Goal: Task Accomplishment & Management: Manage account settings

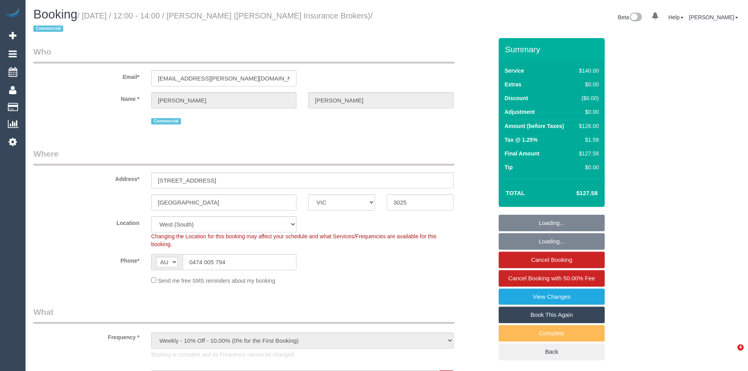
select select "VIC"
select select "string:stripe-pm_1PTD6u2GScqysDRVtBuBNvNX"
select select "number:28"
select select "number:17"
select select "number:21"
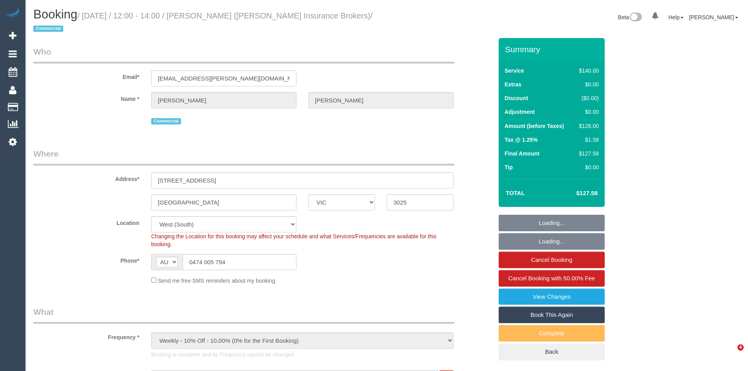
select select "number:24"
select select "number:33"
select select "number:26"
select select "spot1"
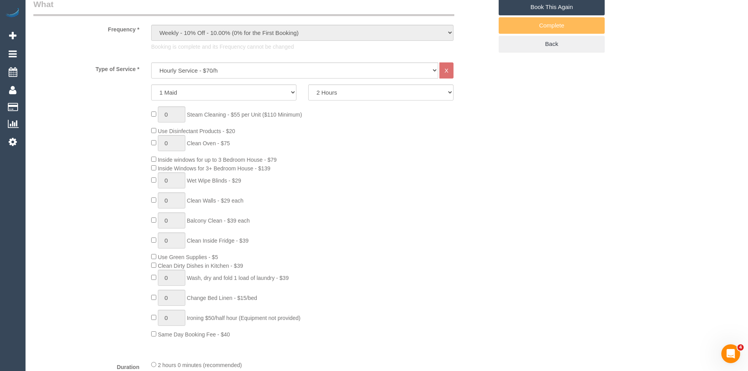
scroll to position [353, 0]
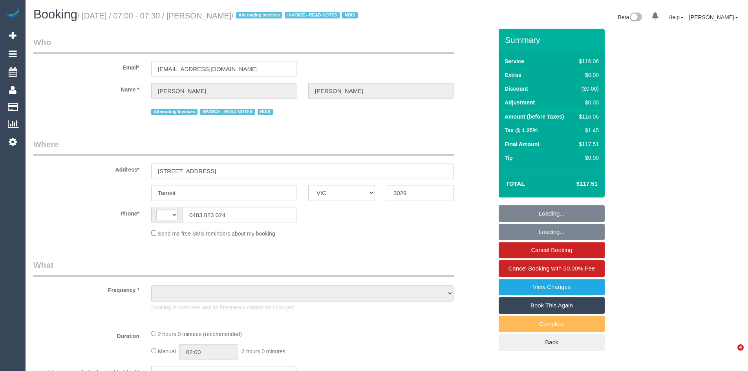
select select "VIC"
select select "string:AU"
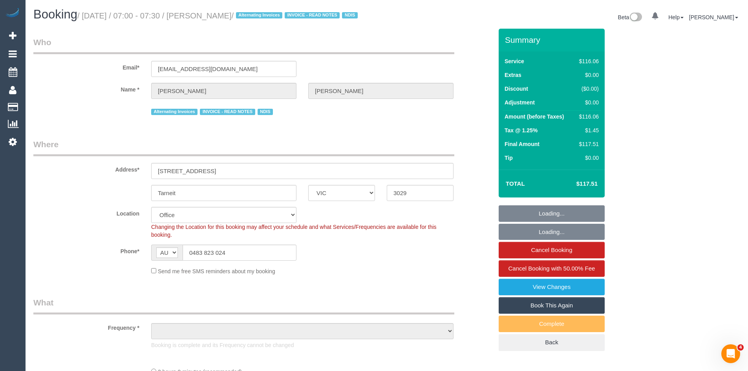
select select "number:27"
select select "number:14"
select select "number:19"
select select "number:24"
select select "number:34"
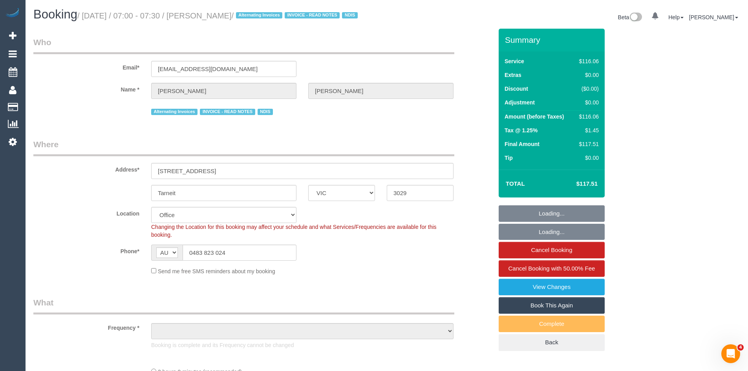
select select "number:11"
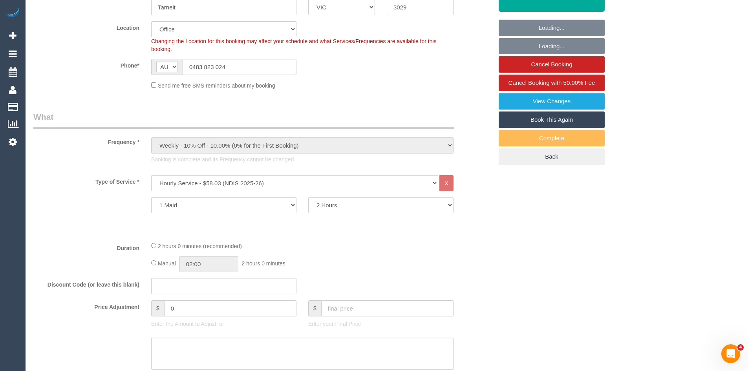
scroll to position [196, 0]
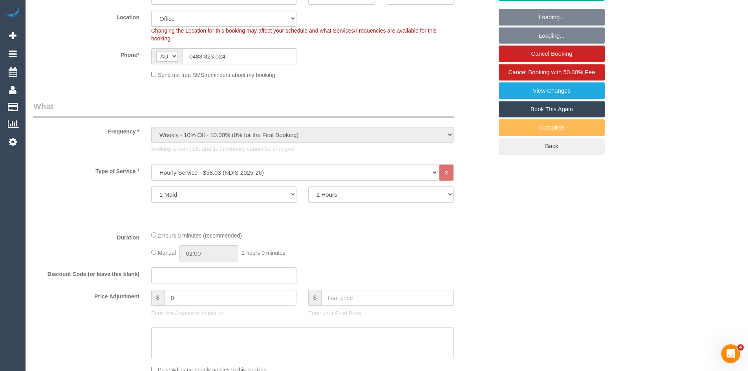
select select "object:2083"
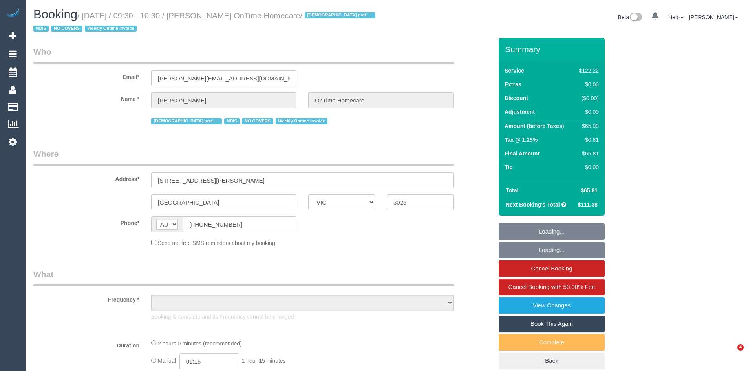
select select "VIC"
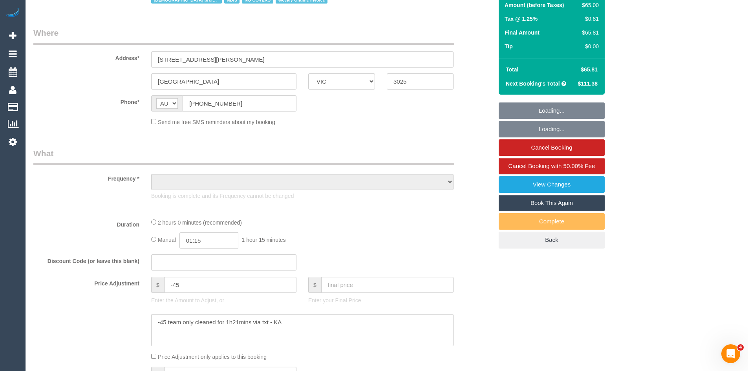
select select "number:29"
select select "number:14"
select select "number:19"
select select "number:36"
select select "number:35"
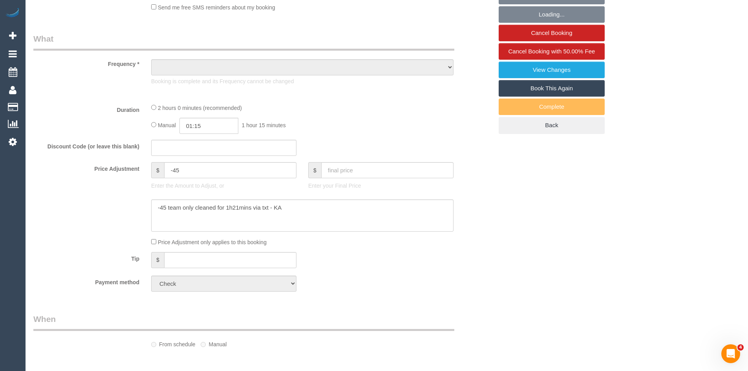
scroll to position [273, 0]
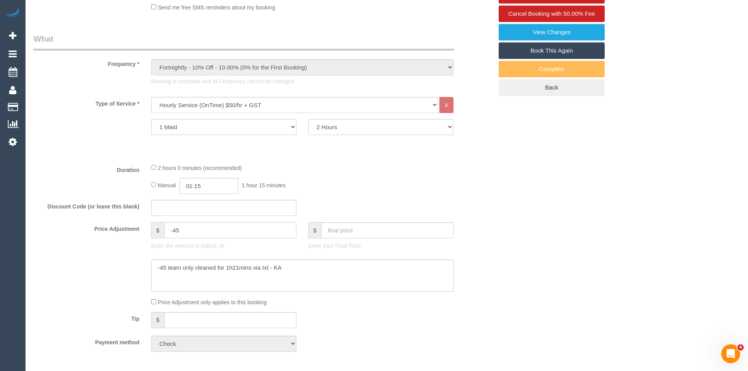
select select "object:778"
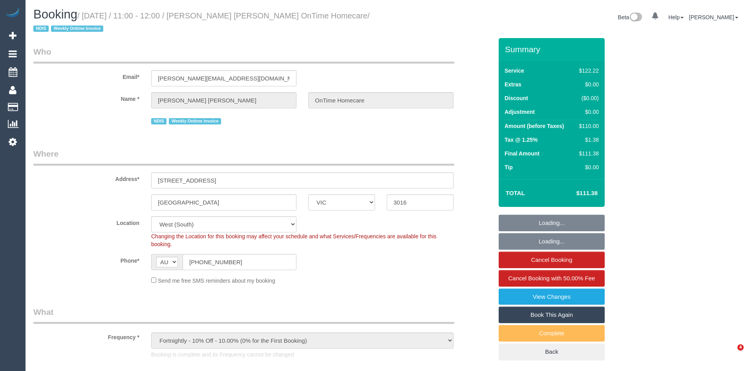
select select "VIC"
select select "object:746"
select select "number:28"
select select "number:14"
select select "number:19"
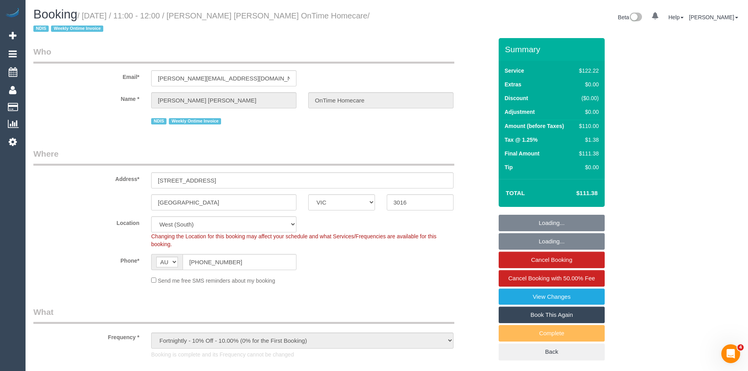
select select "number:22"
select select "number:35"
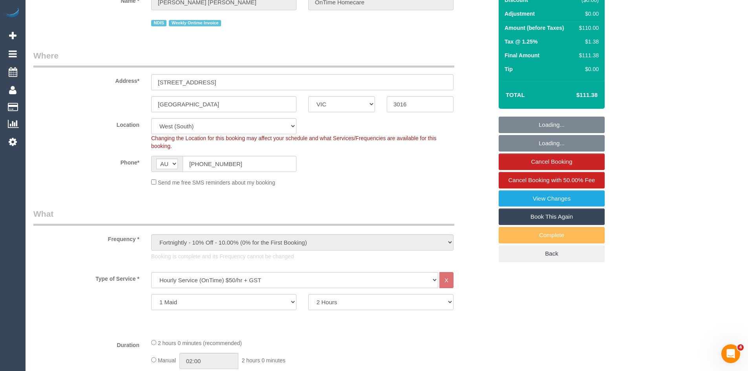
scroll to position [275, 0]
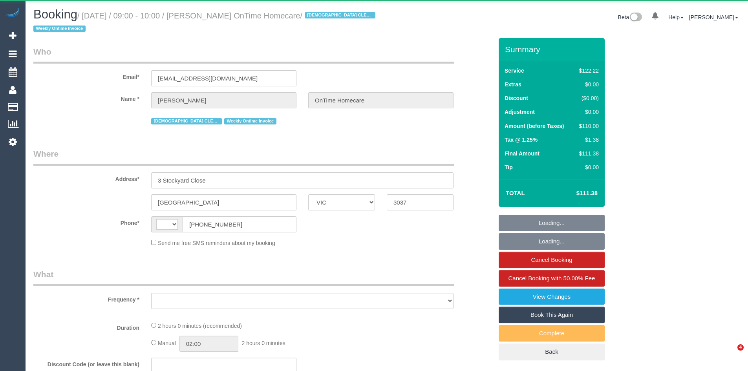
select select "VIC"
select select "string:AU"
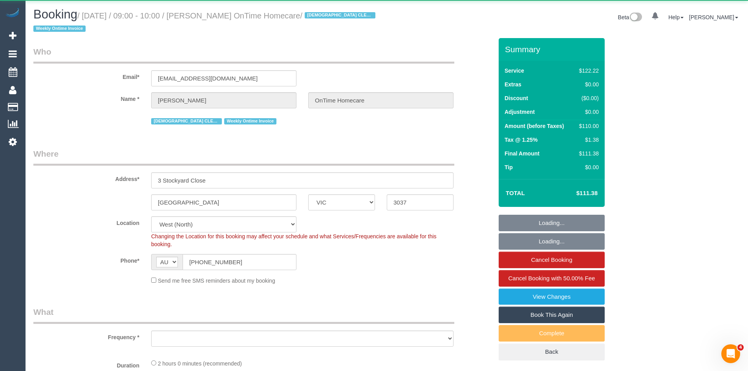
select select "object:576"
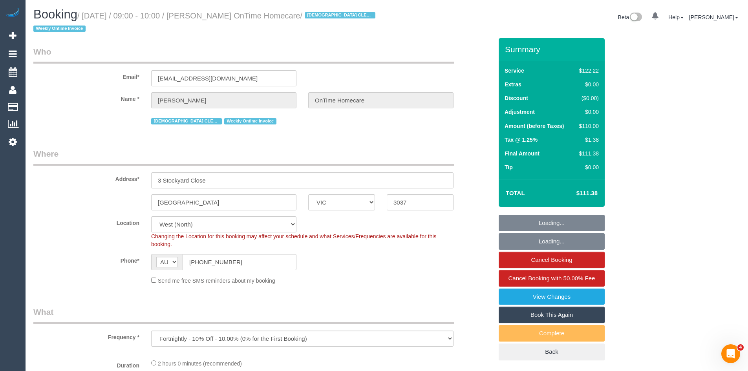
select select "number:28"
select select "number:14"
select select "number:19"
select select "number:25"
select select "number:35"
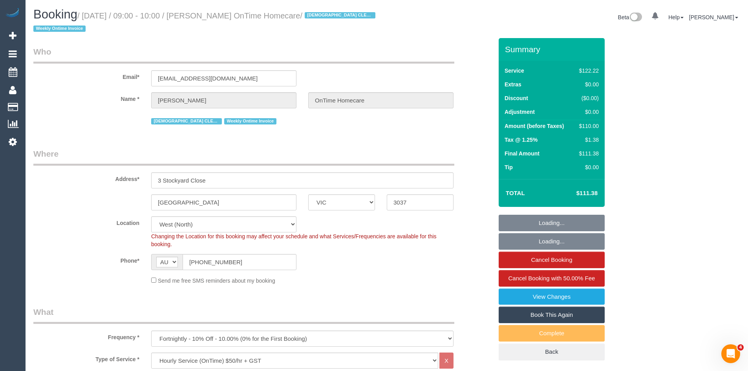
select select "object:1356"
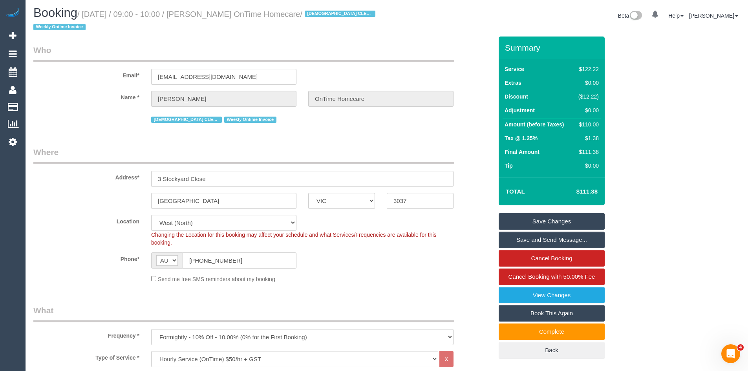
scroll to position [196, 0]
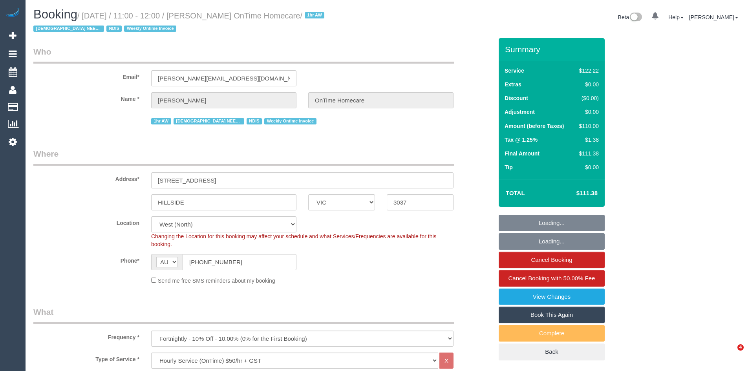
select select "VIC"
select select "number:28"
select select "number:14"
select select "number:19"
select select "number:36"
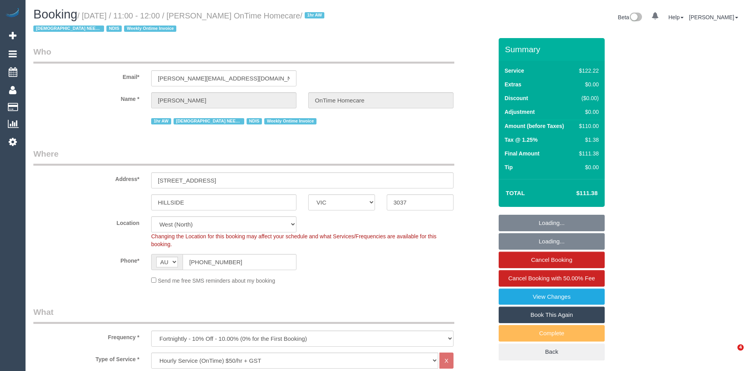
select select "number:35"
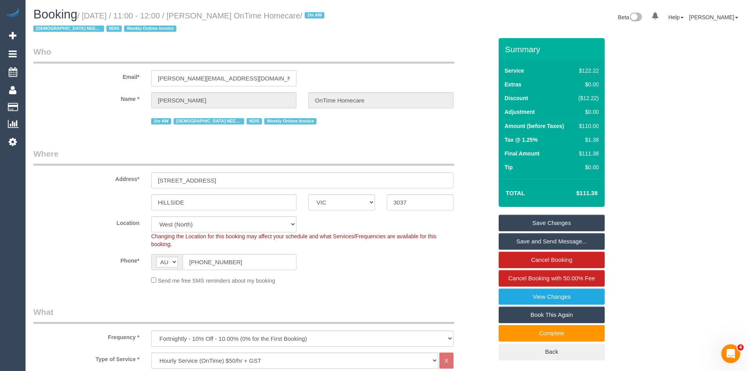
scroll to position [196, 0]
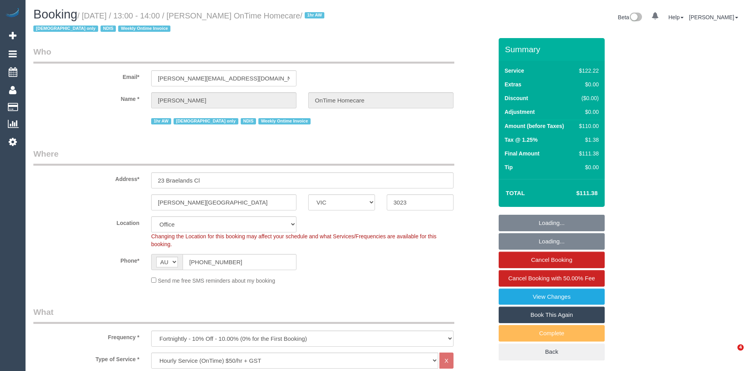
select select "VIC"
select select "number:28"
select select "number:14"
select select "number:19"
select select "number:22"
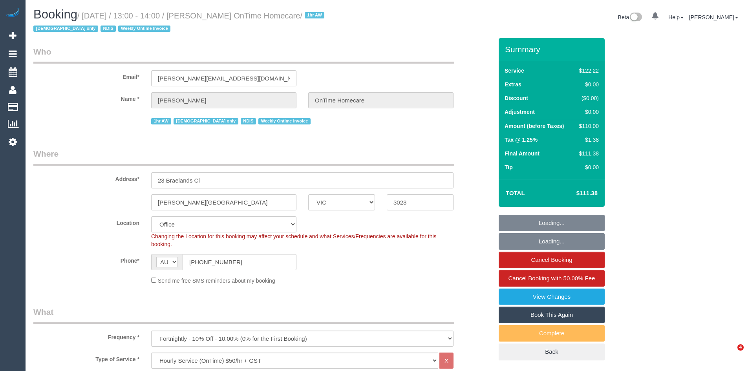
select select "number:35"
select select "number:12"
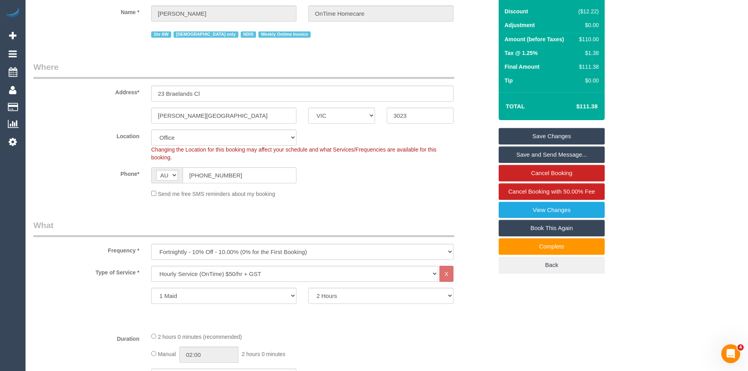
scroll to position [236, 0]
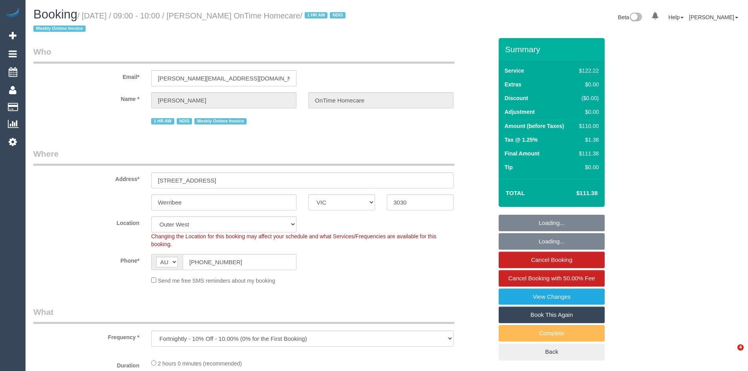
select select "VIC"
select select "number:28"
select select "number:14"
select select "number:19"
select select "number:36"
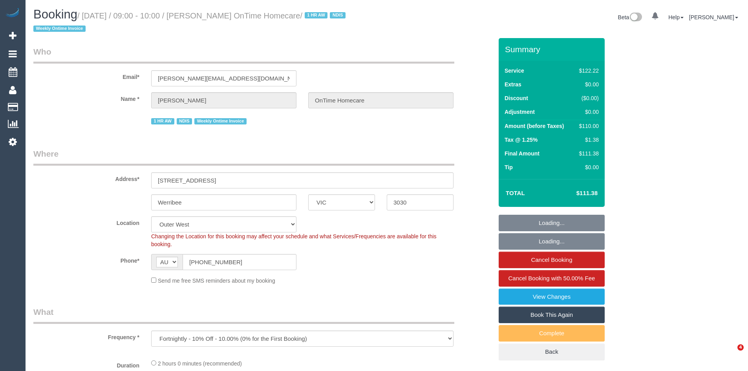
select select "number:35"
select select "object:1133"
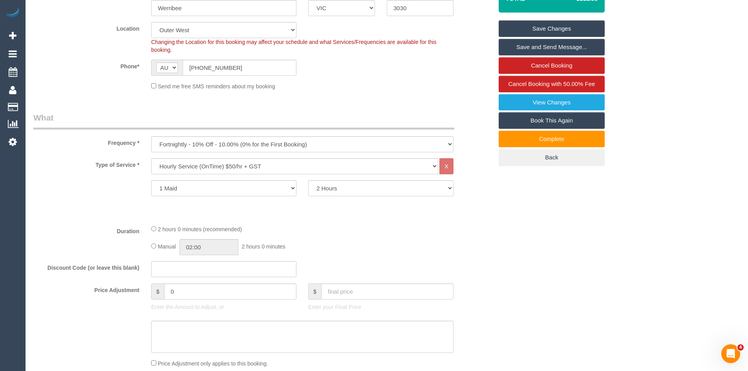
scroll to position [314, 0]
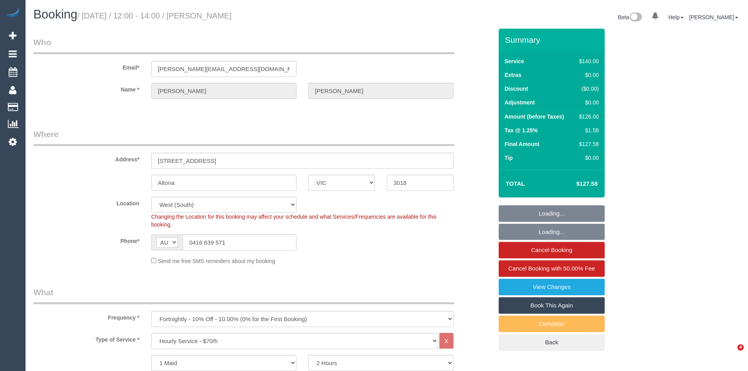
select select "VIC"
select select "number:29"
select select "number:14"
select select "number:19"
select select "number:22"
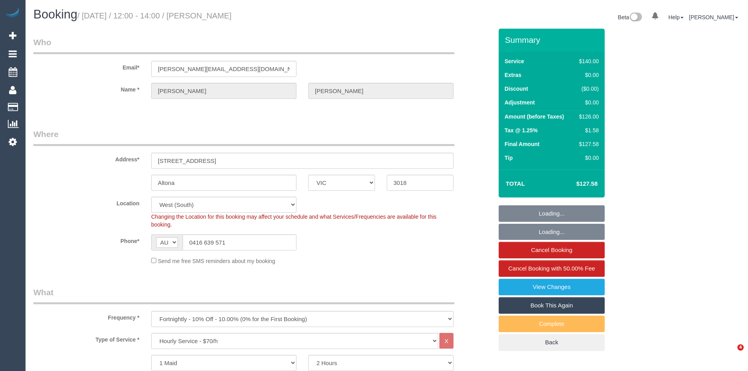
select select "number:34"
select select "number:11"
select select "spot1"
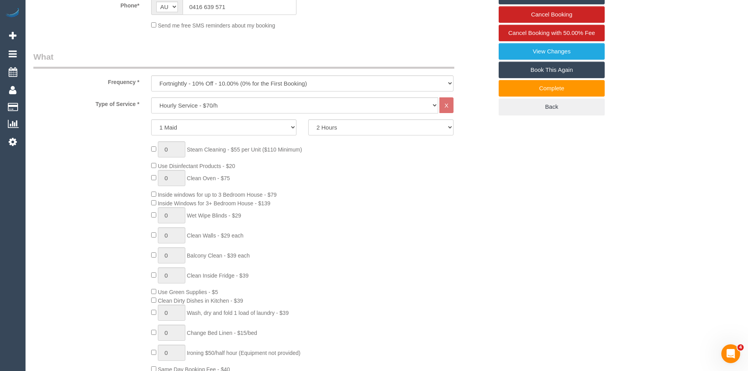
scroll to position [314, 0]
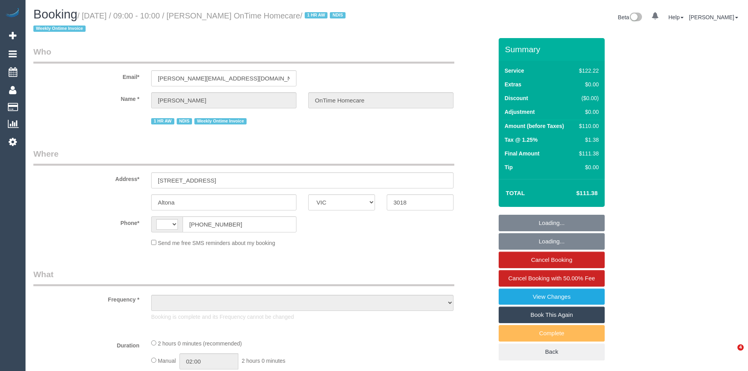
select select "VIC"
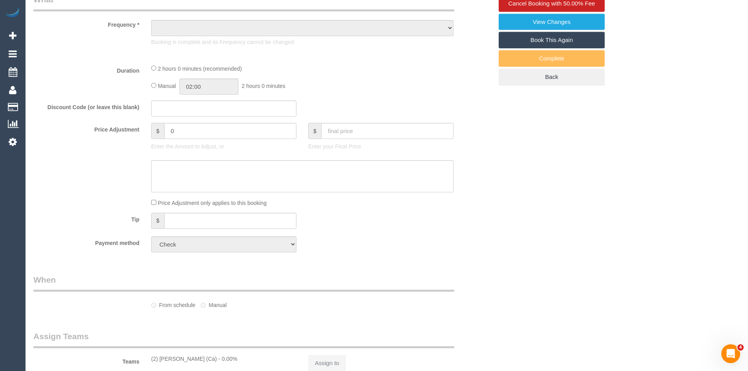
select select "string:AU"
select select "object:541"
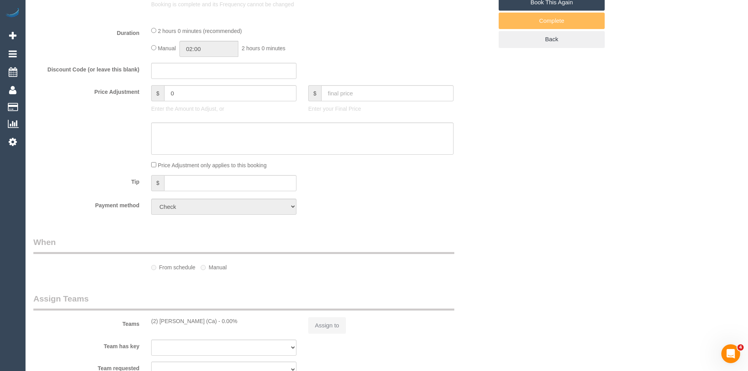
select select "number:27"
select select "number:14"
select select "number:19"
select select "number:25"
select select "number:35"
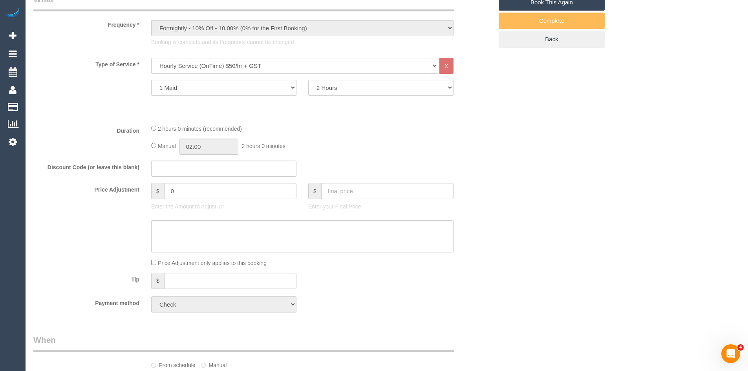
select select "object:1216"
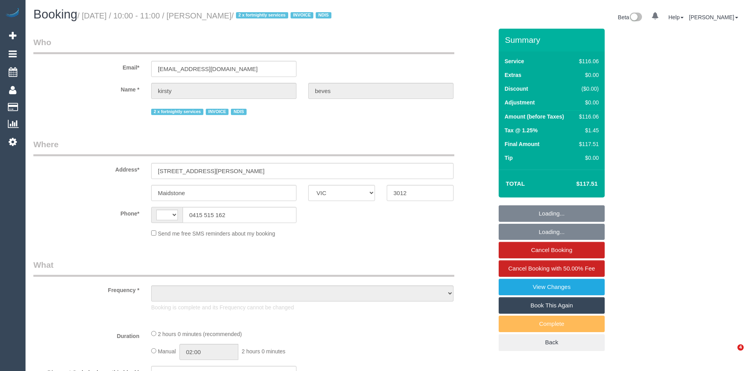
select select "VIC"
select select "string:AU"
select select "object:538"
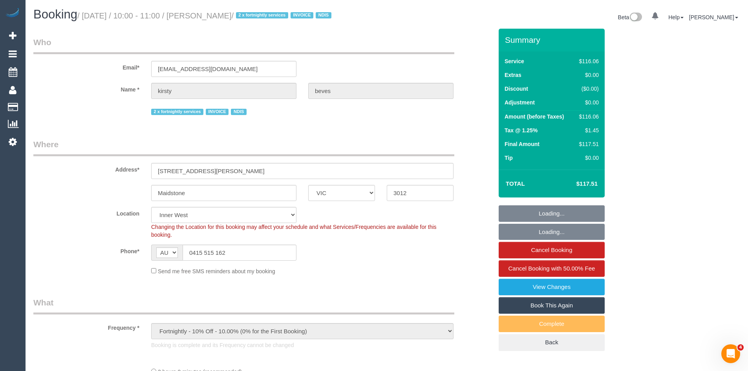
select select "number:29"
select select "number:14"
select select "number:18"
select select "number:25"
select select "number:34"
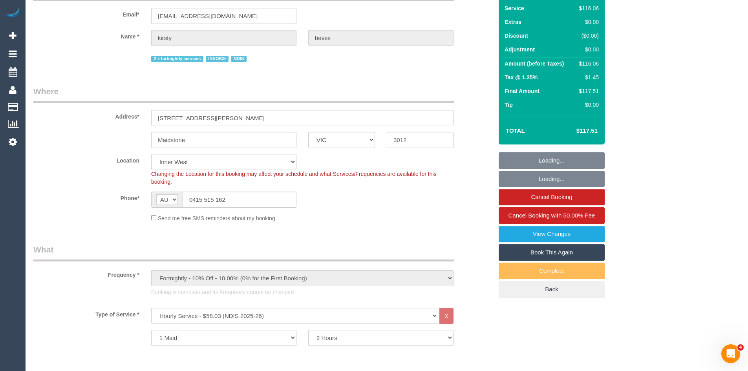
select select "object:750"
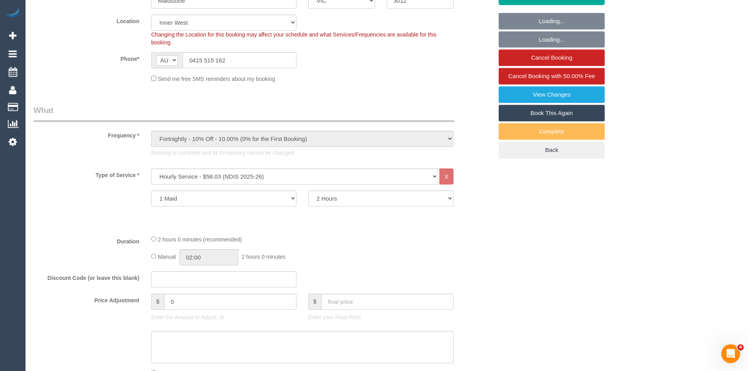
scroll to position [196, 0]
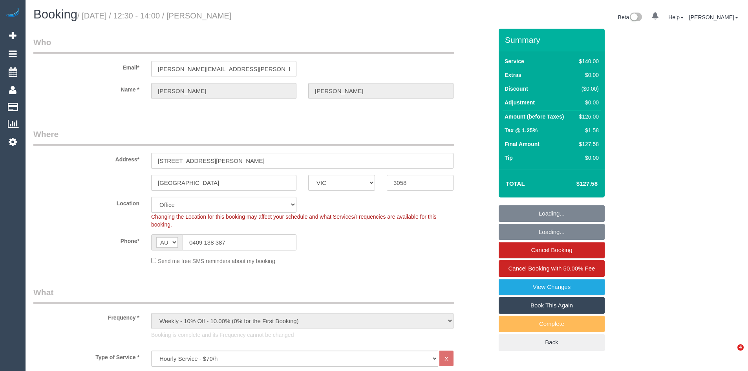
select select "VIC"
select select "number:32"
select select "number:34"
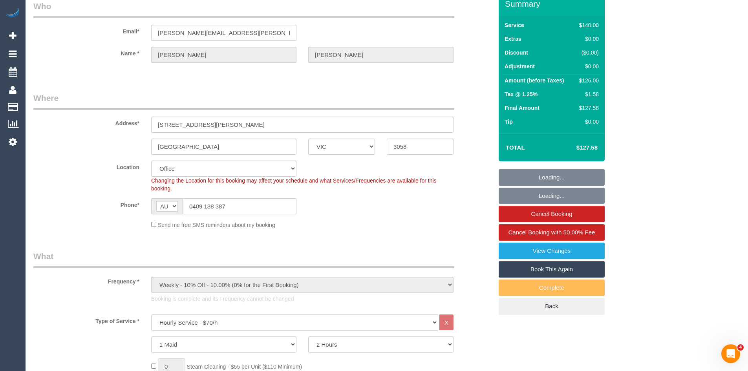
select select "object:2183"
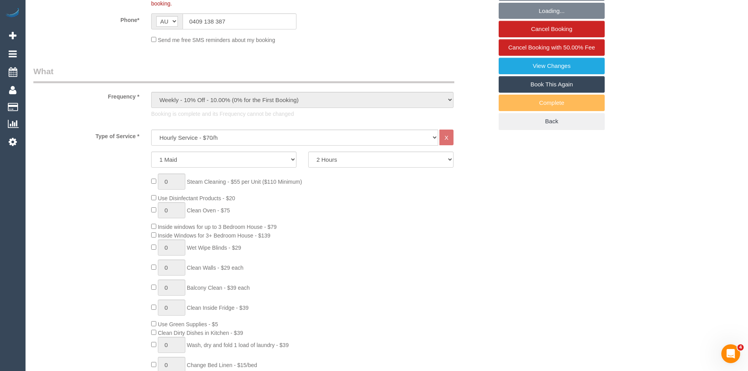
scroll to position [314, 0]
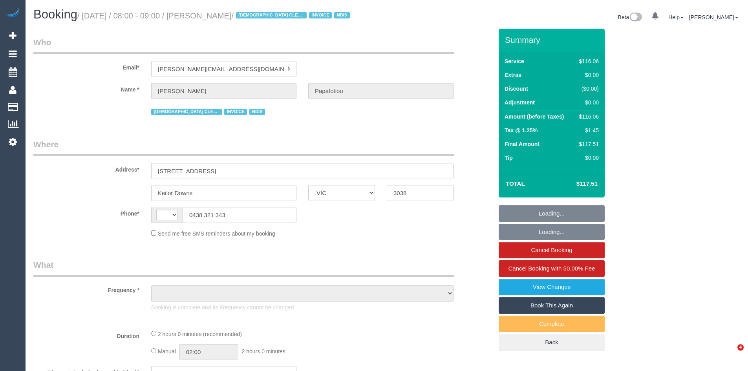
select select "VIC"
select select "string:AU"
select select "object:538"
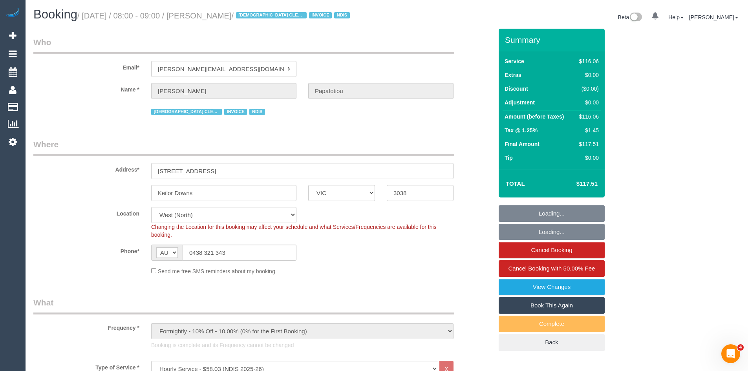
select select "number:29"
select select "number:14"
select select "number:19"
select select "number:25"
select select "number:35"
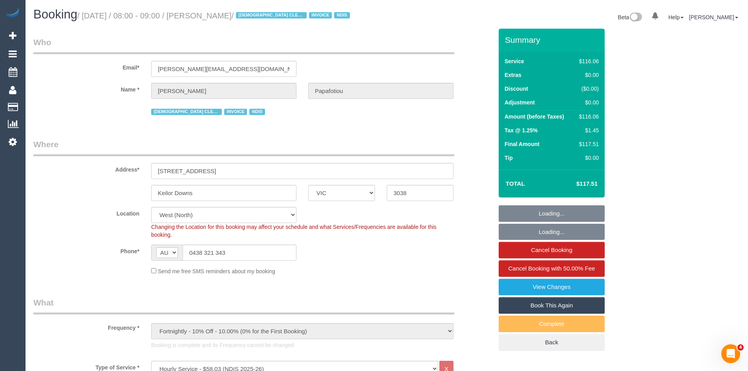
select select "object:1307"
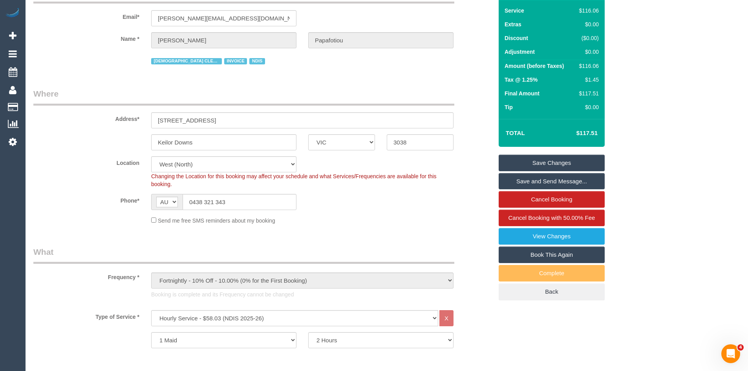
scroll to position [236, 0]
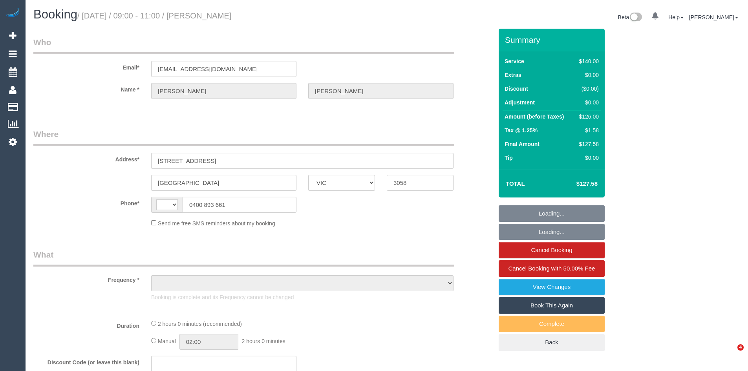
select select "VIC"
select select "string:AU"
select select "object:1603"
select select "string:stripe-pm_1RkZXO2GScqysDRVXWJrhGgF"
select select "number:29"
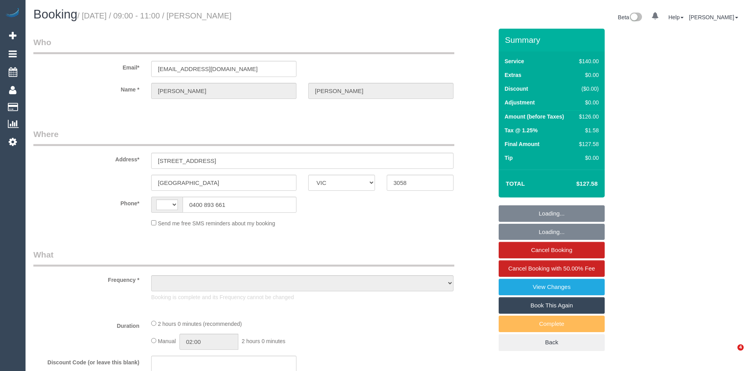
select select "number:16"
select select "number:19"
select select "number:22"
select select "number:33"
select select "number:26"
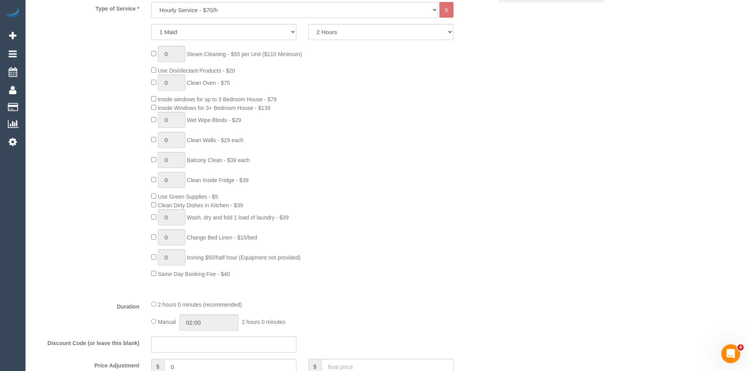
scroll to position [353, 0]
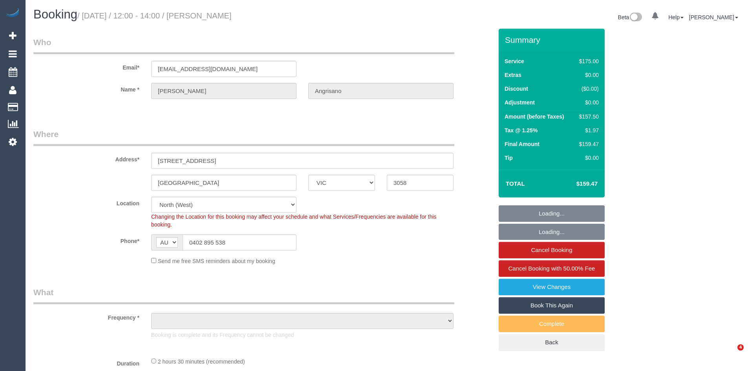
select select "VIC"
select select "number:29"
select select "number:14"
select select "number:19"
select select "number:22"
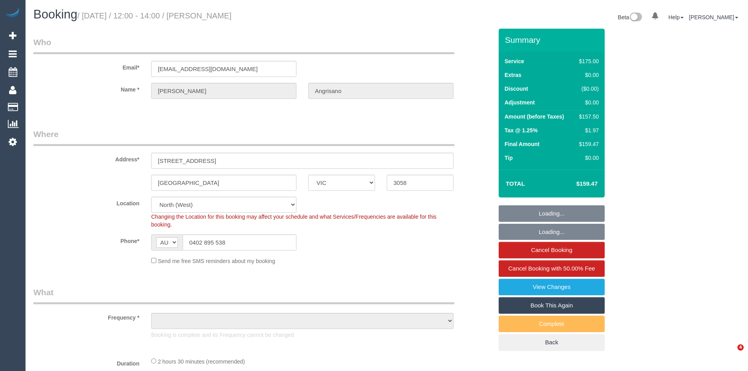
select select "number:34"
select select "number:12"
select select "object:1597"
select select "150"
select select "spot1"
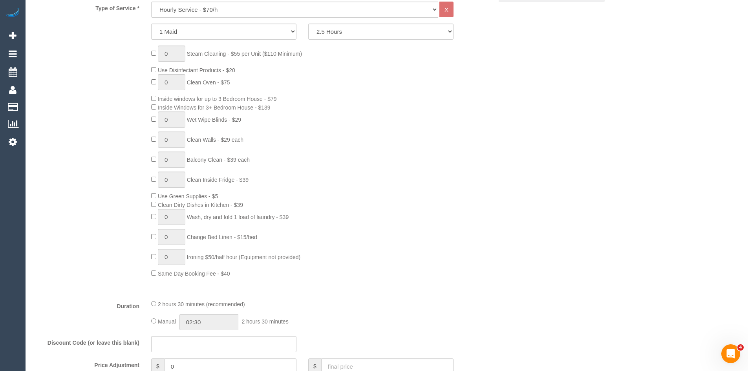
scroll to position [353, 0]
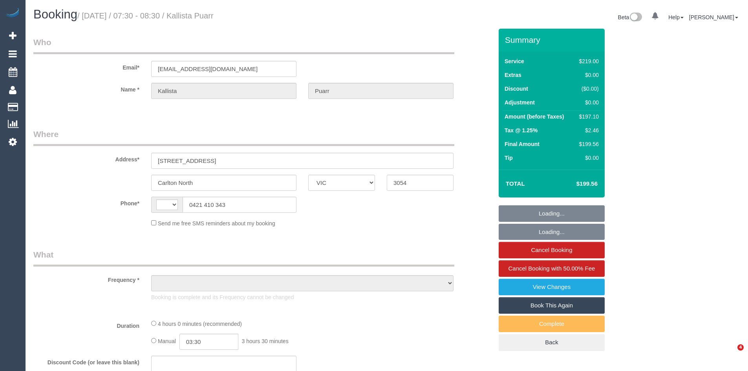
select select "VIC"
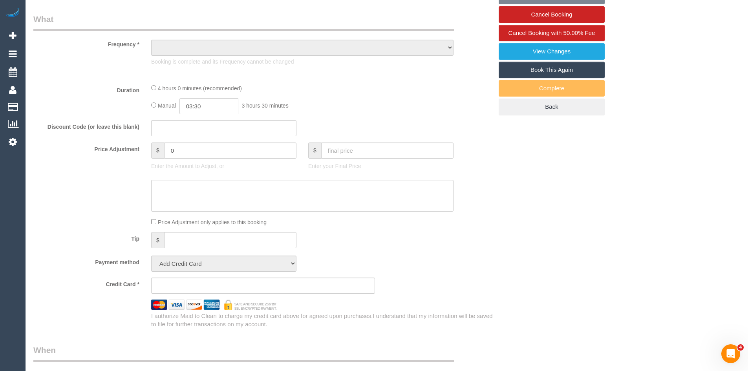
select select "number:29"
select select "number:14"
select select "number:19"
select select "number:25"
select select "number:34"
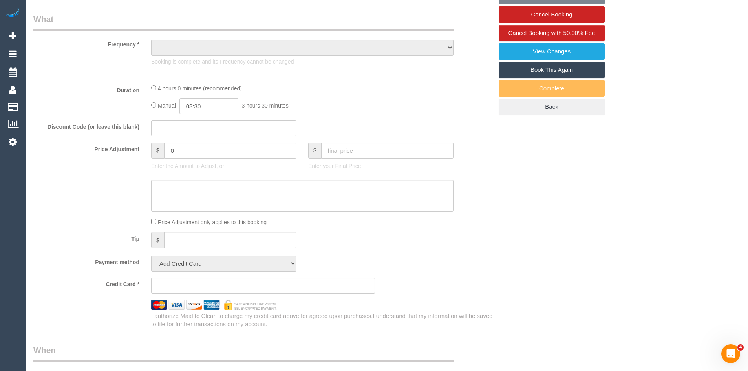
select select "number:11"
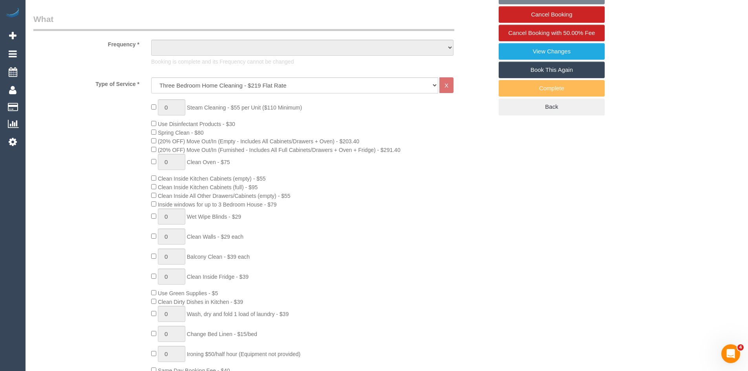
select select "string:AU"
select select "object:782"
select select "string:stripe-pm_1PYJgh2GScqysDRVKgQE1tb8"
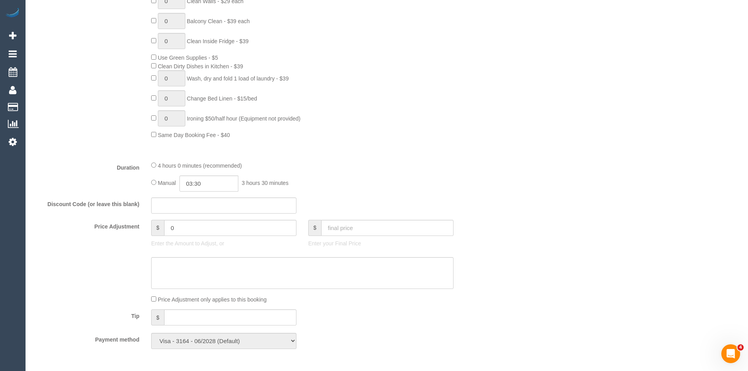
select select "object:1672"
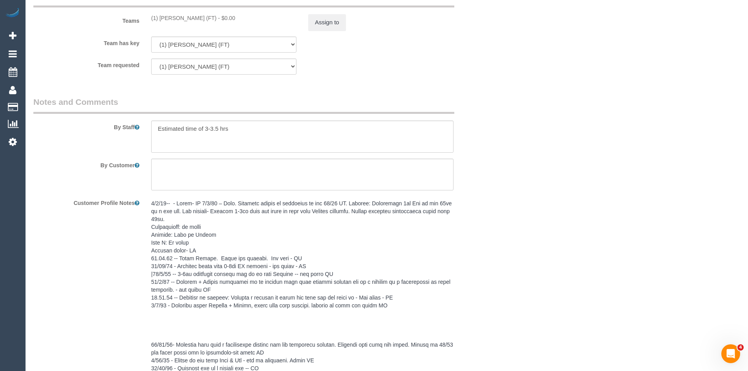
scroll to position [1295, 0]
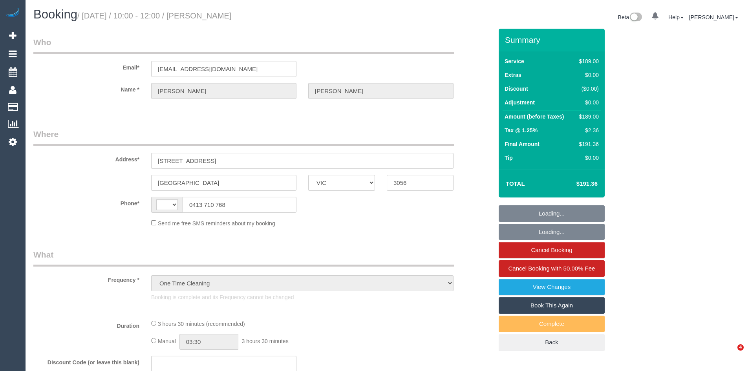
select select "VIC"
select select "object:1709"
select select "string:AU"
select select "string:stripe-pm_1S3E8Z2GScqysDRVp7oFLBM8"
select select "number:27"
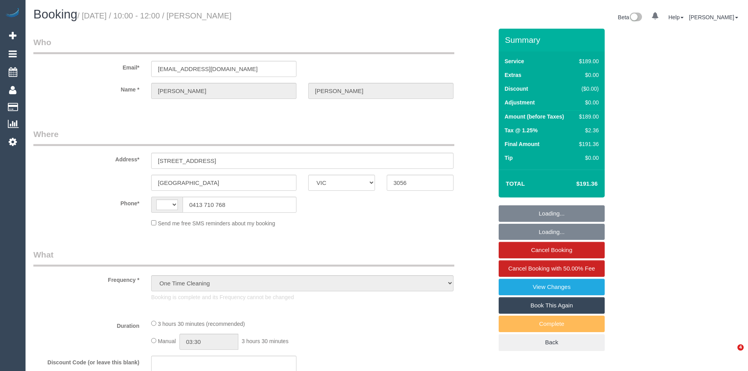
select select "number:14"
select select "number:19"
select select "number:22"
select select "number:33"
select select "number:12"
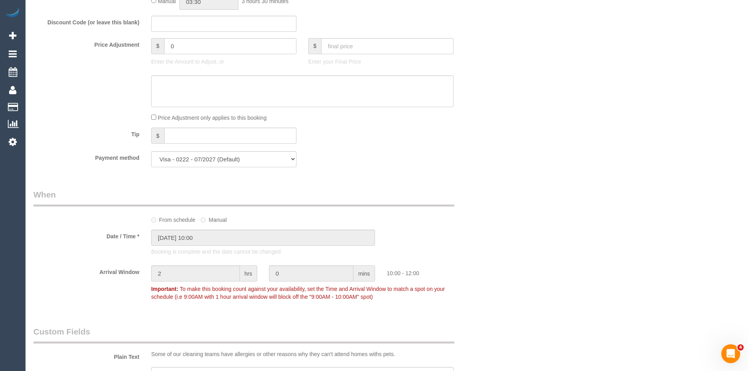
scroll to position [631, 0]
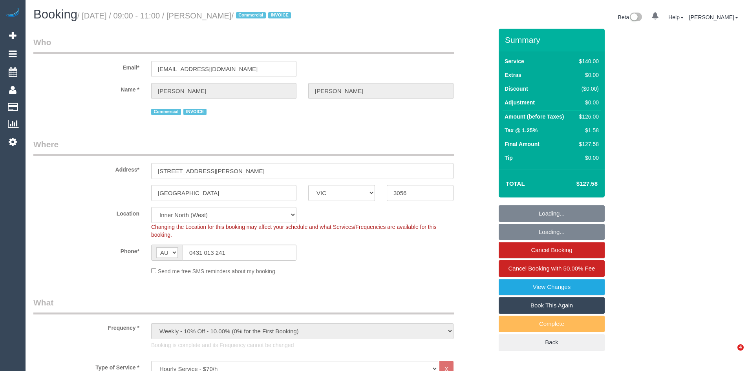
select select "VIC"
select select "number:28"
select select "number:14"
select select "number:19"
select select "number:22"
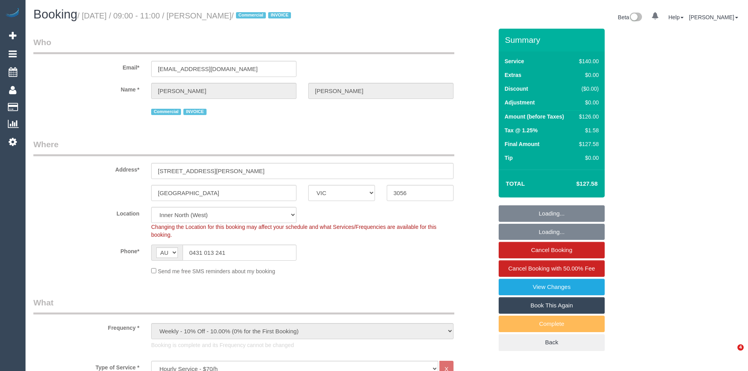
select select "number:34"
select select "number:13"
select select "object:1753"
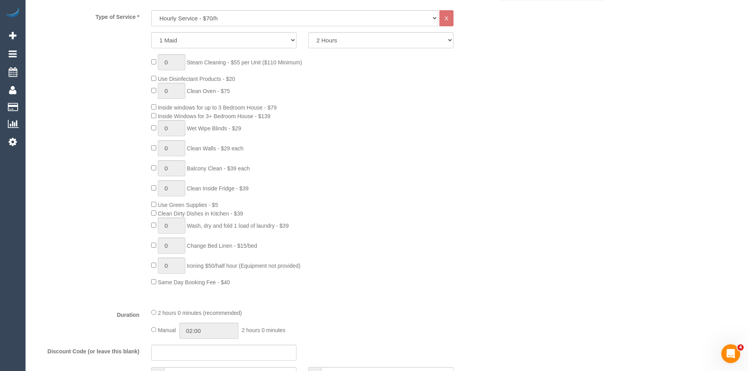
scroll to position [353, 0]
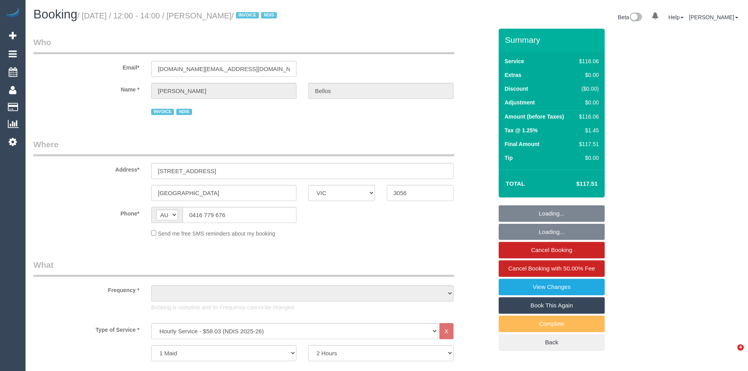
select select "VIC"
select select "object:1707"
select select "number:28"
select select "number:14"
select select "number:19"
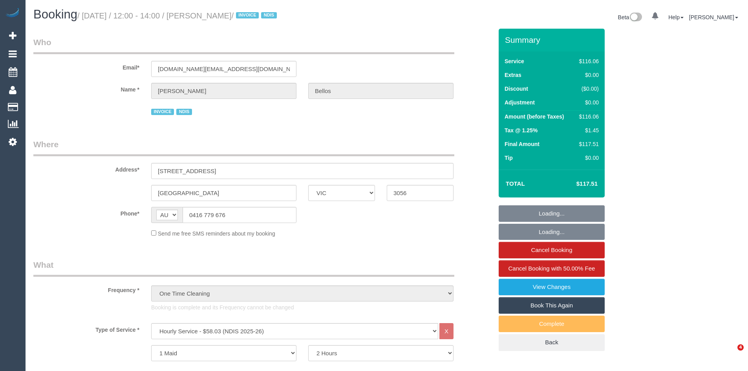
select select "number:36"
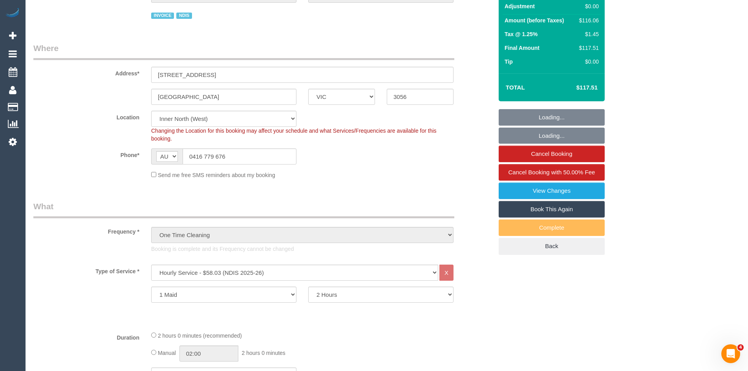
scroll to position [275, 0]
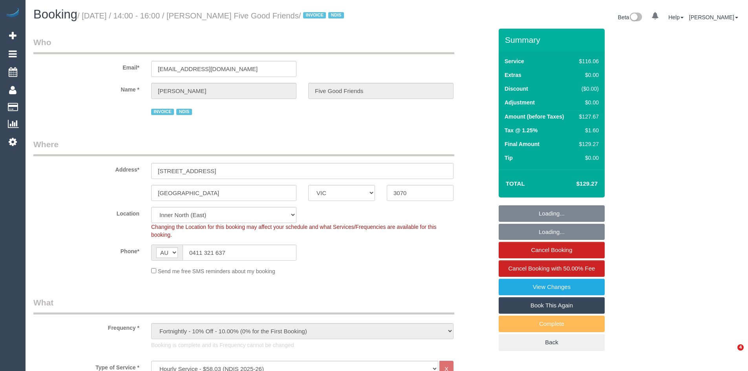
select select "VIC"
select select "object:1593"
select select "number:28"
select select "number:14"
select select "number:19"
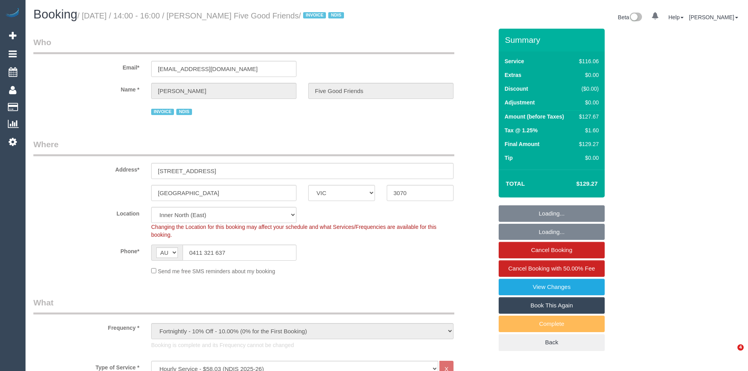
select select "number:25"
select select "number:35"
select select "number:12"
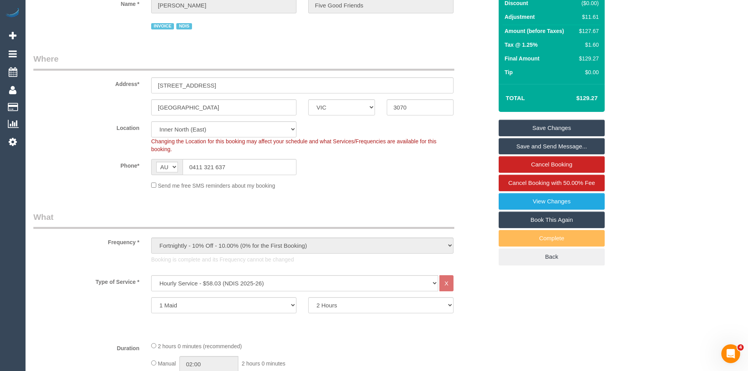
scroll to position [236, 0]
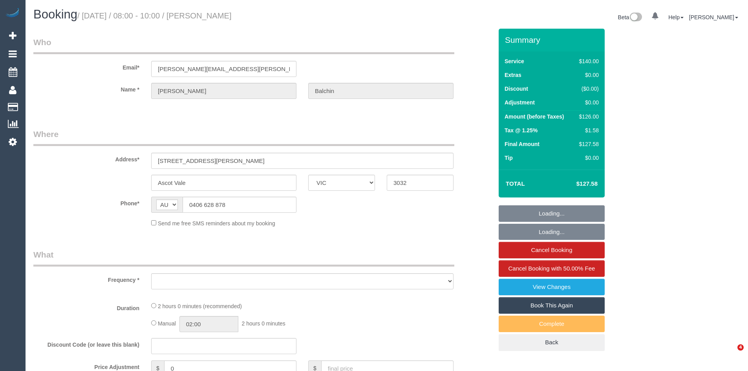
select select "VIC"
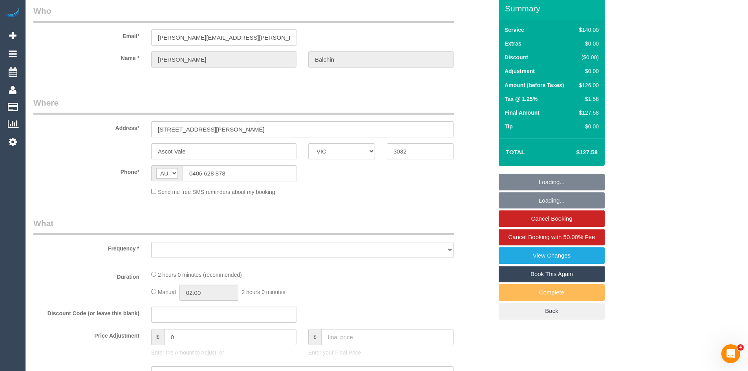
select select "string:stripe-pm_1Rd1N42GScqysDRV7EpgiiAJ"
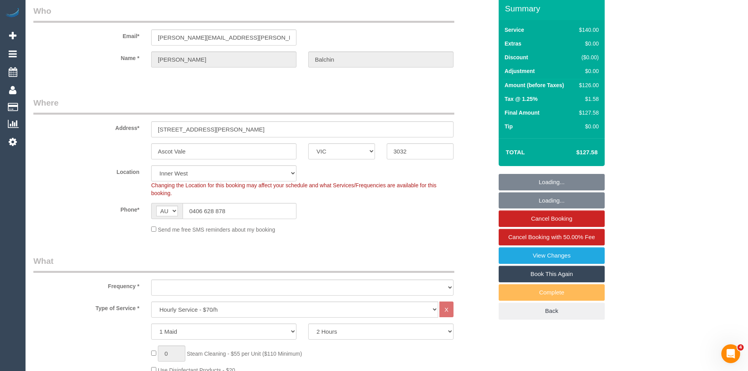
scroll to position [275, 0]
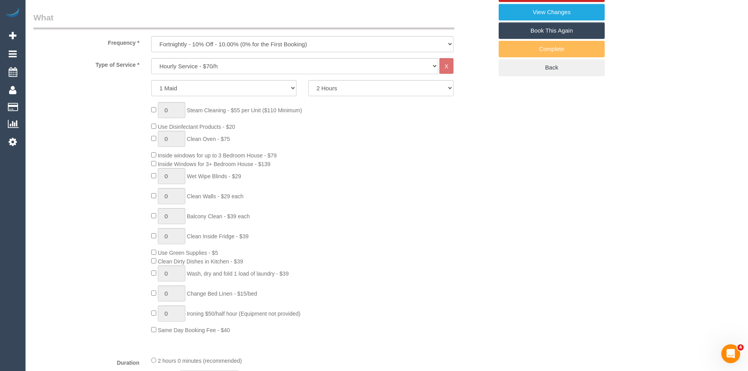
select select "object:1558"
select select "spot1"
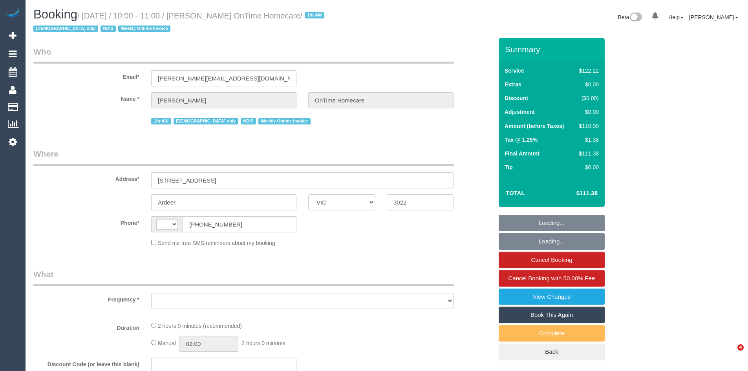
select select "VIC"
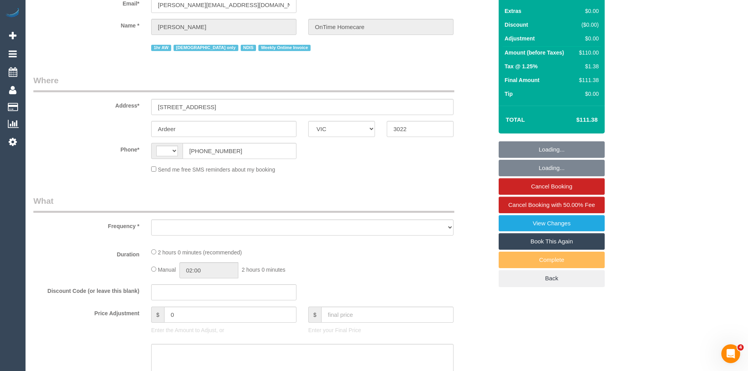
scroll to position [196, 0]
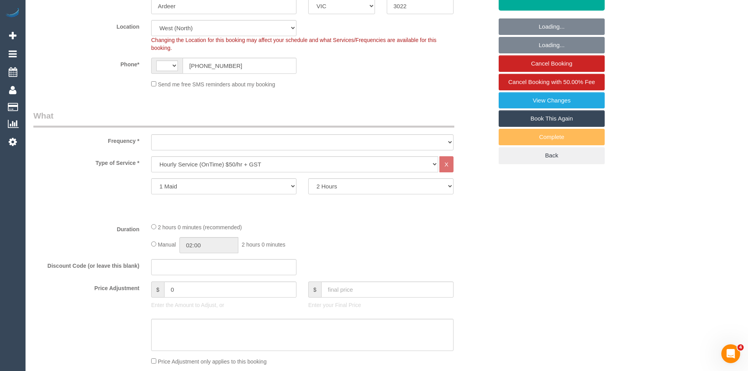
select select "string:AU"
select select "object:786"
select select "number:28"
select select "number:14"
select select "number:19"
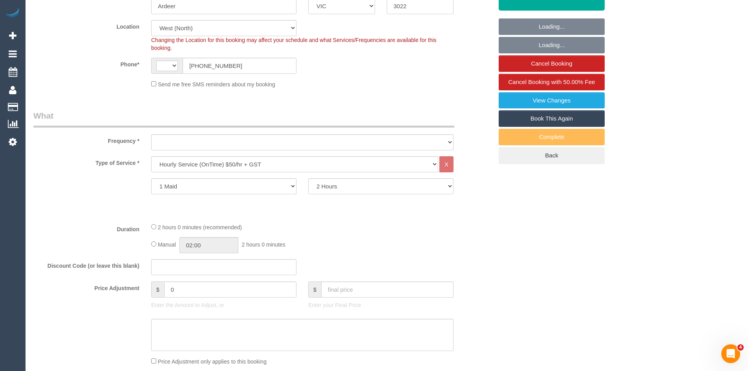
select select "number:25"
select select "number:35"
select select "object:1344"
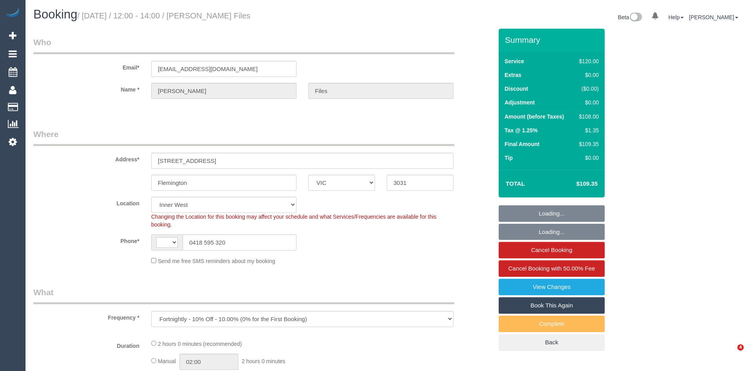
select select "VIC"
select select "number:30"
select select "number:14"
select select "number:18"
select select "number:24"
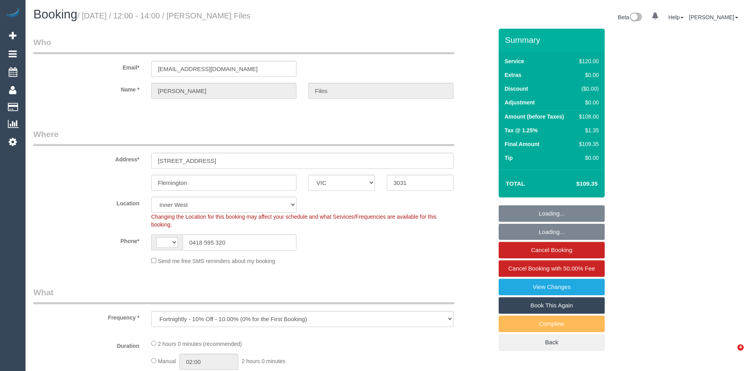
select select "number:34"
select select "number:26"
select select "object:685"
select select "string:AU"
select select "spot1"
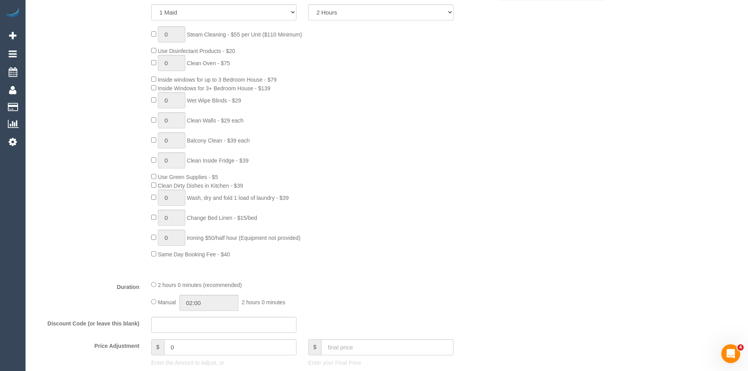
scroll to position [353, 0]
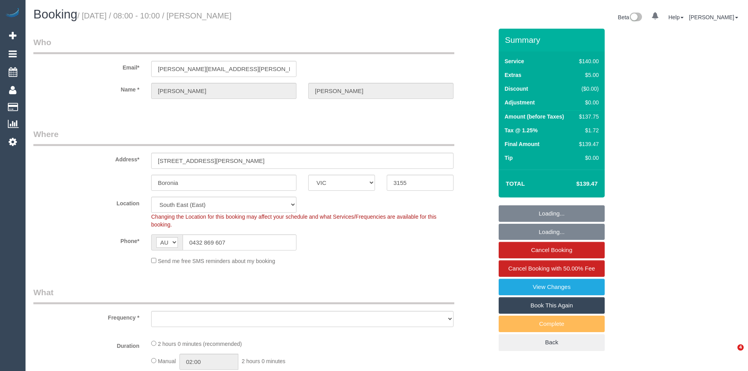
select select "VIC"
select select "object:558"
select select "string:stripe-pm_1QDYZR2GScqysDRV1Ig0cbPL"
select select "number:29"
select select "number:16"
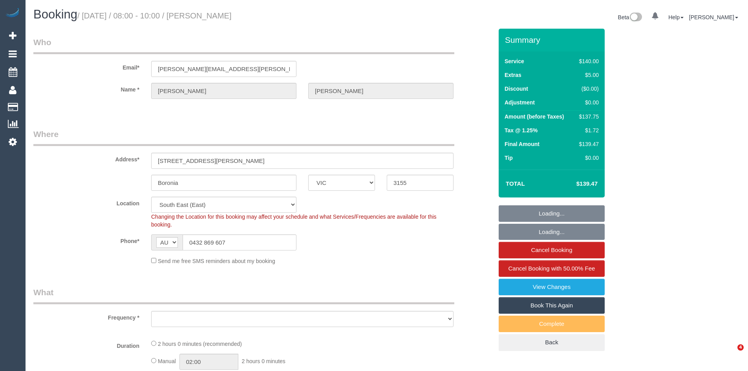
select select "number:18"
select select "number:22"
select select "number:34"
select select "number:12"
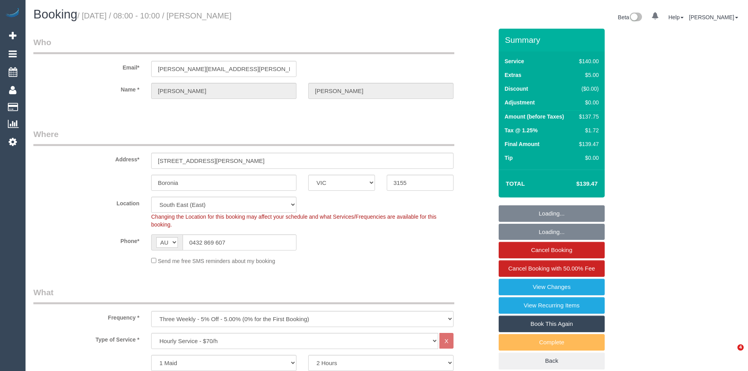
select select "spot1"
select select "object:1396"
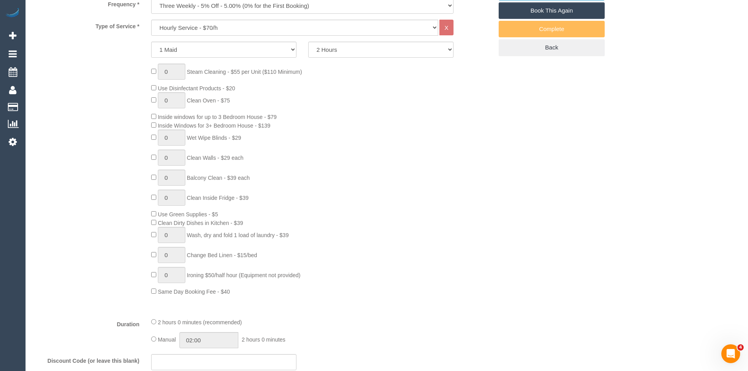
scroll to position [314, 0]
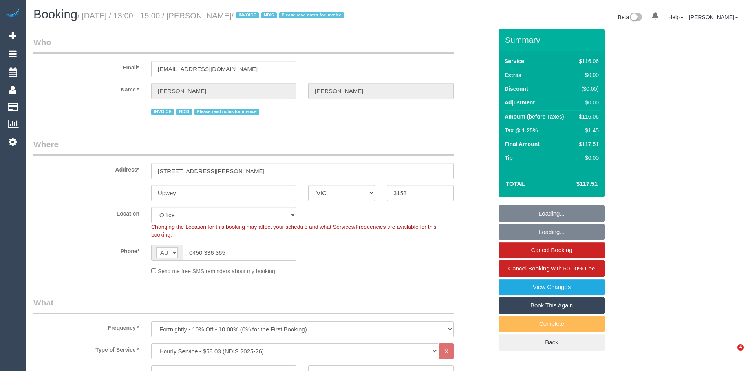
select select "VIC"
select select "string:check"
select select "number:27"
select select "number:14"
select select "number:19"
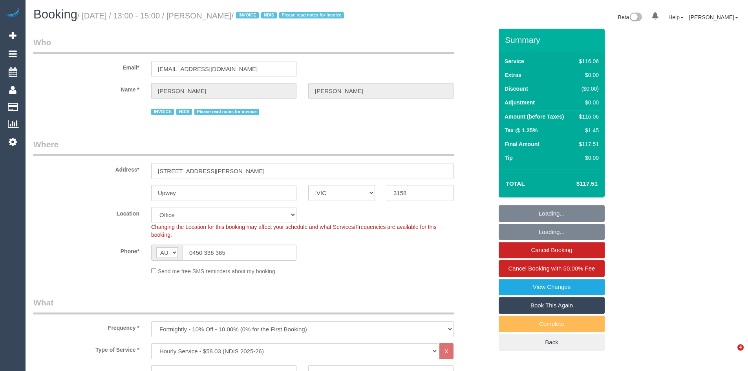
select select "number:22"
select select "number:34"
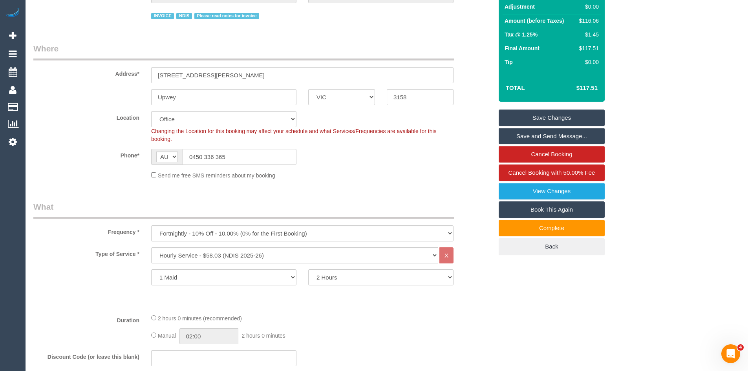
scroll to position [196, 0]
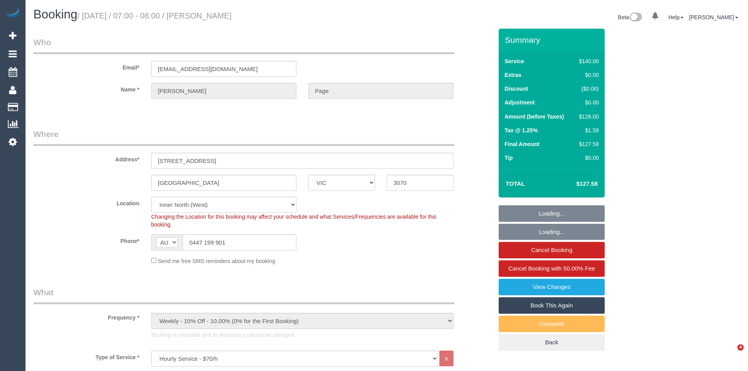
select select "VIC"
select select "number:28"
select select "number:14"
select select "number:19"
select select "number:36"
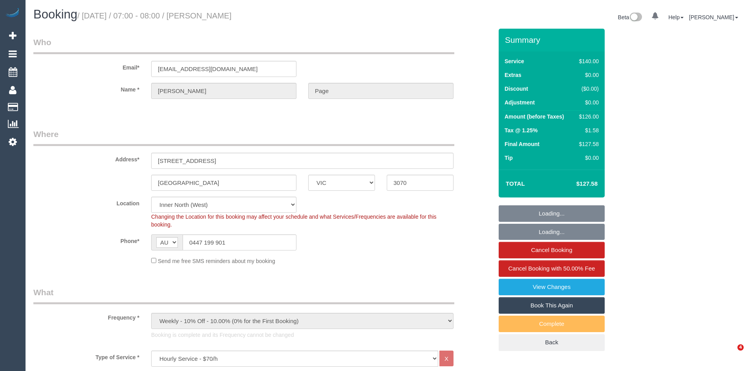
select select "number:35"
select select "object:1737"
select select "VIC"
select select "object:854"
select select "string:AU"
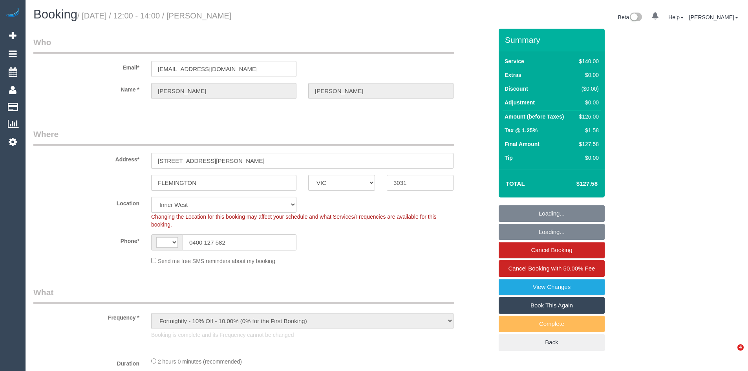
select select "string:stripe-pm_1QwgUM2GScqysDRVpDBA9Thl"
select select "number:27"
select select "number:15"
select select "number:21"
select select "number:22"
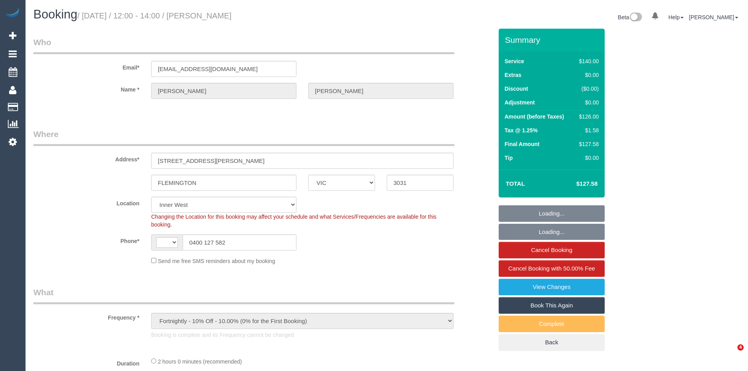
select select "number:34"
select select "number:11"
select select "spot1"
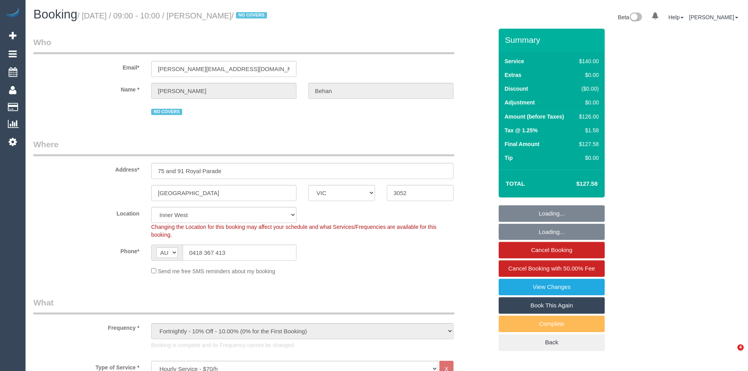
select select "VIC"
select select "string:stripe-pm_1O4AyN2GScqysDRVdVEP6nf1"
select select "number:29"
select select "number:14"
select select "number:19"
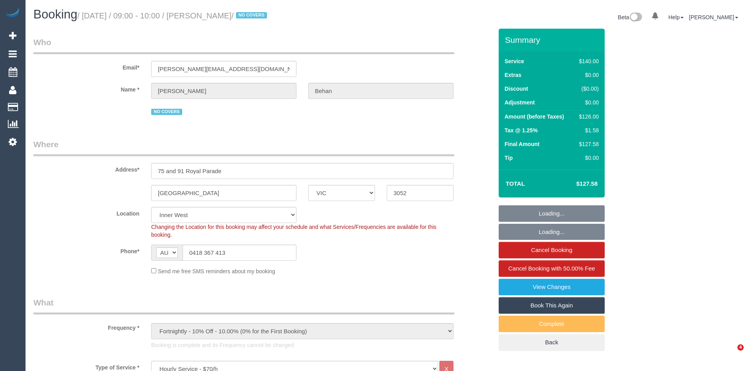
select select "number:25"
select select "number:34"
select select "number:12"
